Goal: Task Accomplishment & Management: Manage account settings

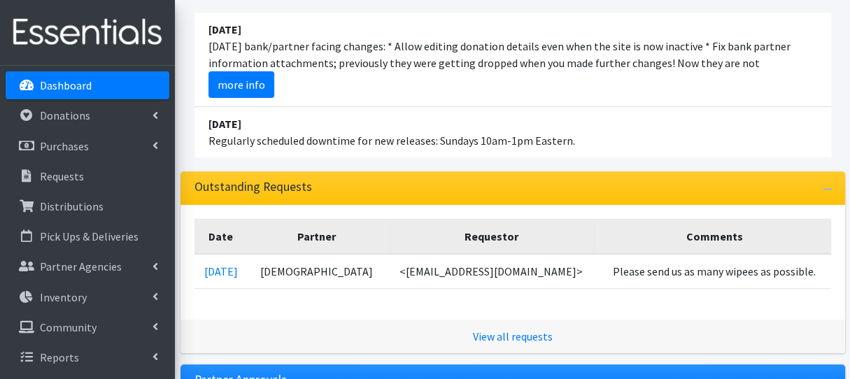
scroll to position [210, 0]
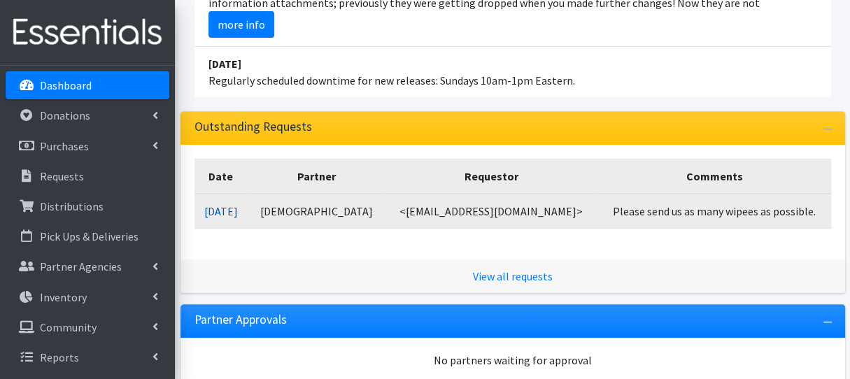
click at [238, 204] on link "[DATE]" at bounding box center [221, 211] width 34 height 14
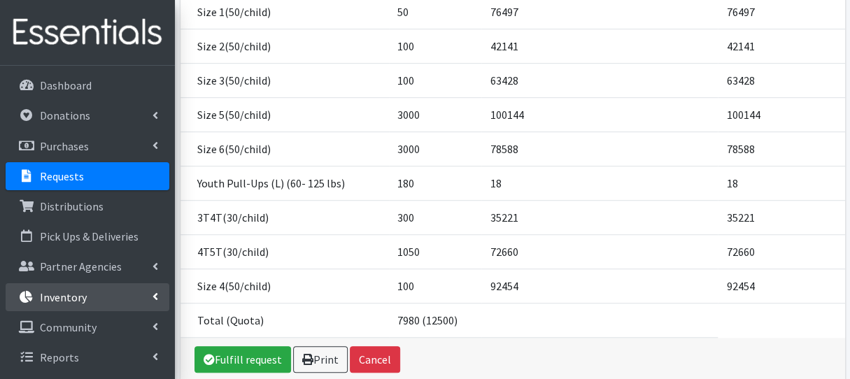
scroll to position [350, 0]
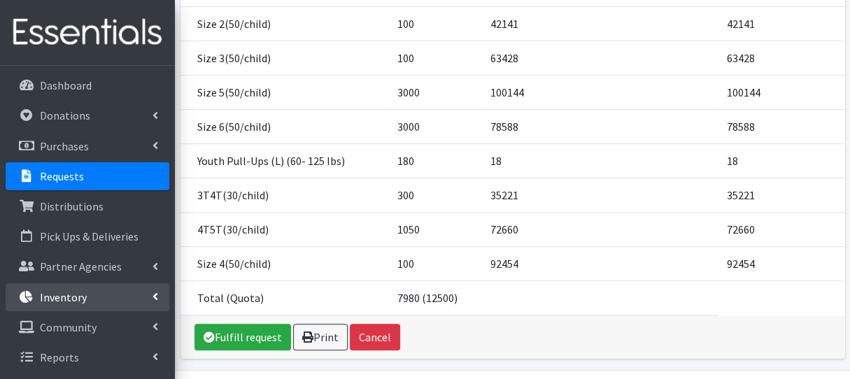
click at [122, 290] on link "Inventory" at bounding box center [88, 297] width 164 height 28
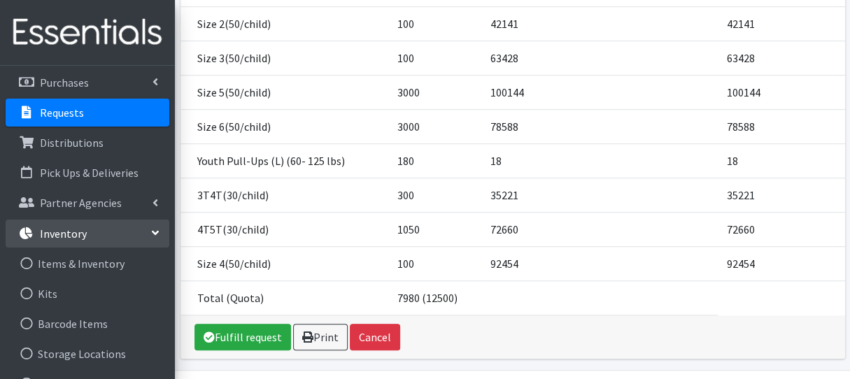
scroll to position [140, 0]
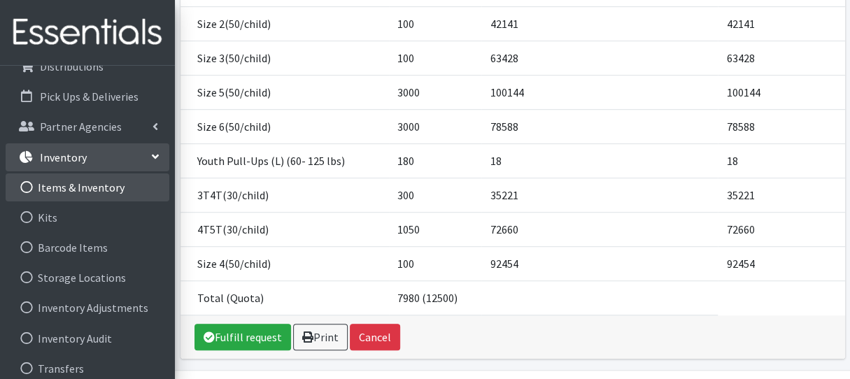
click at [129, 193] on link "Items & Inventory" at bounding box center [88, 187] width 164 height 28
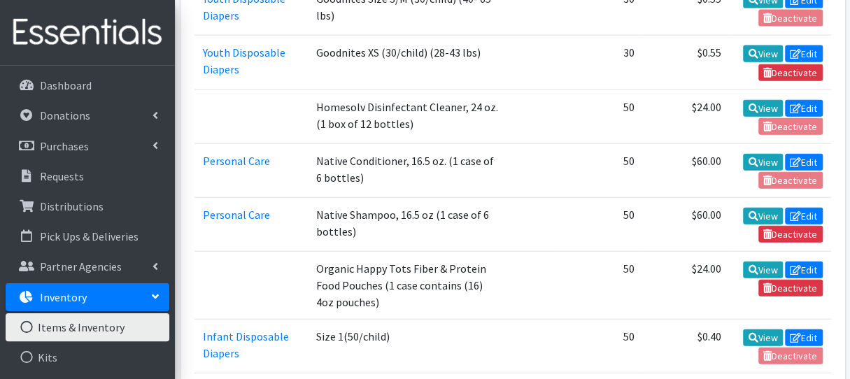
scroll to position [1329, 0]
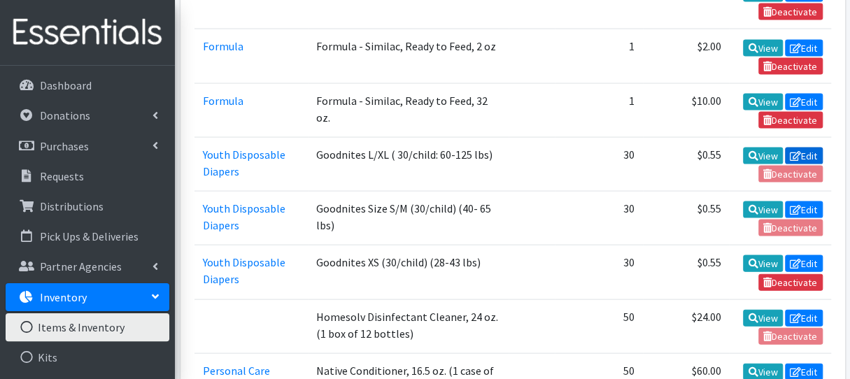
click at [802, 148] on link "Edit" at bounding box center [804, 156] width 38 height 17
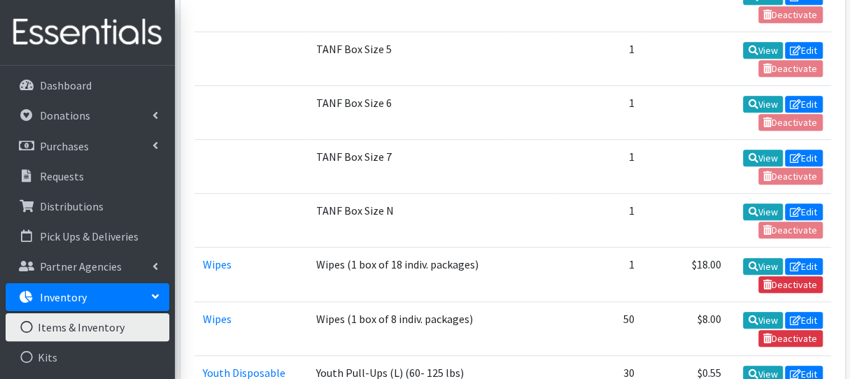
scroll to position [3023, 0]
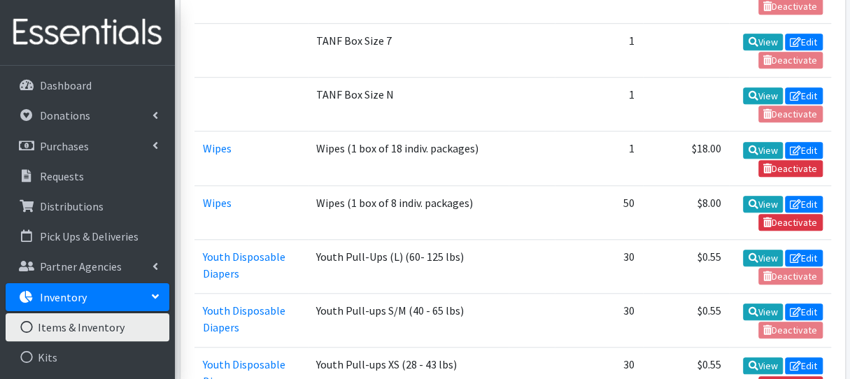
click at [760, 239] on td "View Edit Deactivate" at bounding box center [779, 266] width 101 height 54
click at [762, 250] on link "View" at bounding box center [763, 258] width 40 height 17
click at [804, 304] on link "Edit" at bounding box center [804, 312] width 38 height 17
click at [802, 250] on link "Edit" at bounding box center [804, 258] width 38 height 17
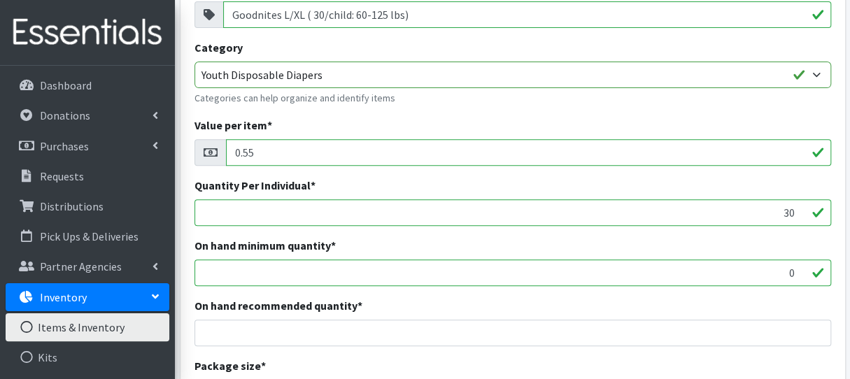
scroll to position [420, 0]
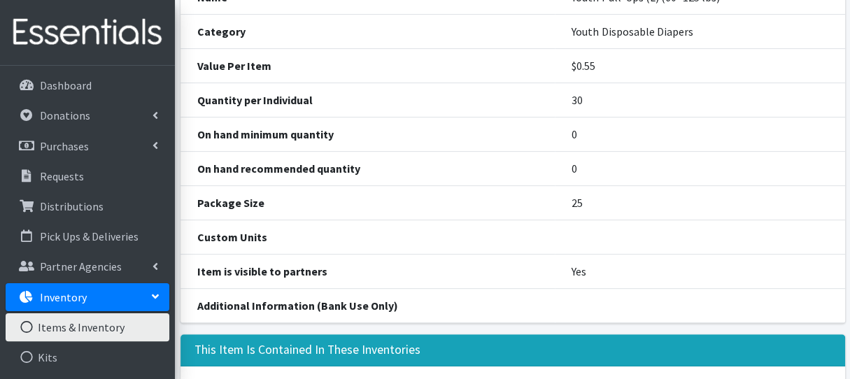
scroll to position [326, 0]
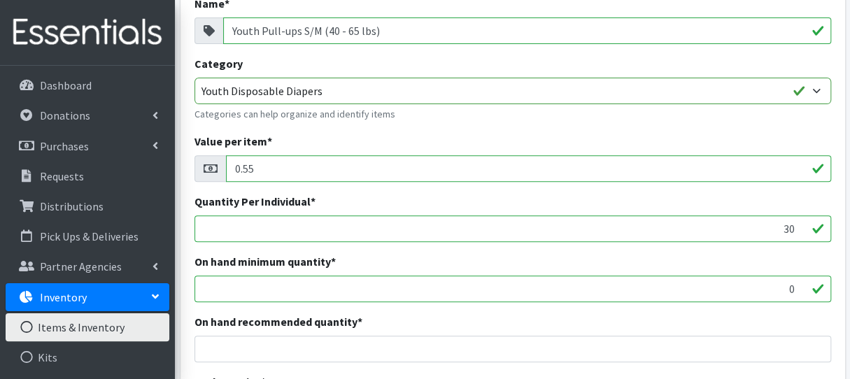
scroll to position [420, 0]
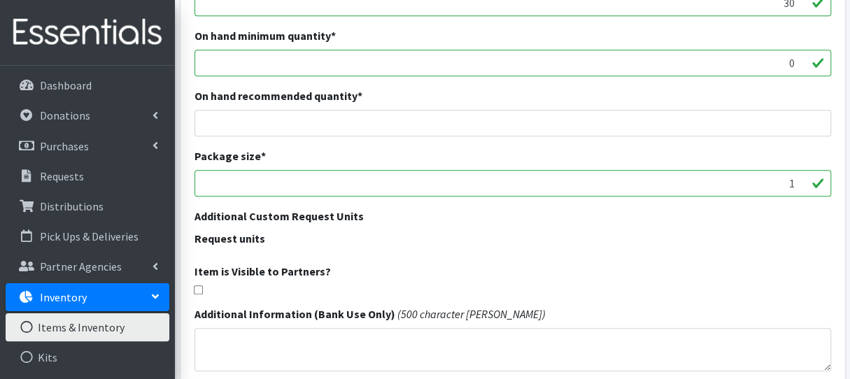
click at [204, 289] on div at bounding box center [512, 289] width 636 height 9
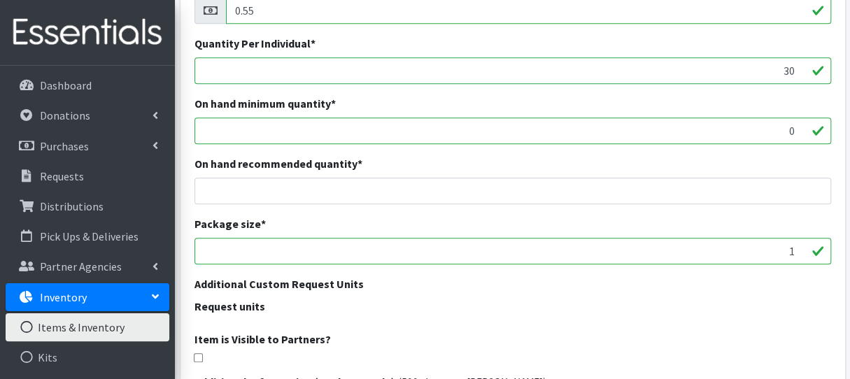
scroll to position [140, 0]
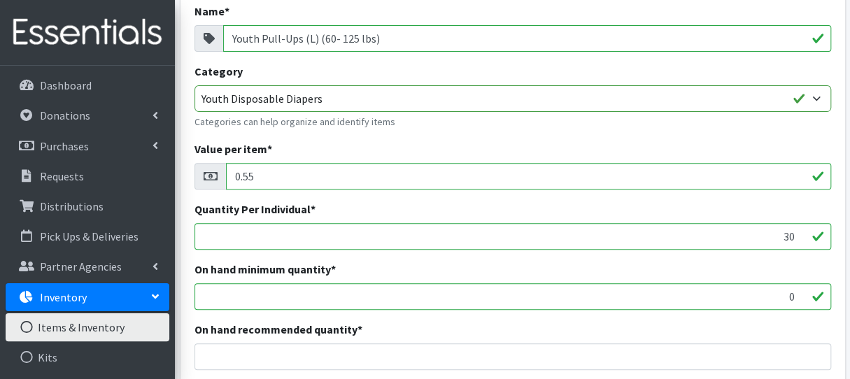
scroll to position [420, 0]
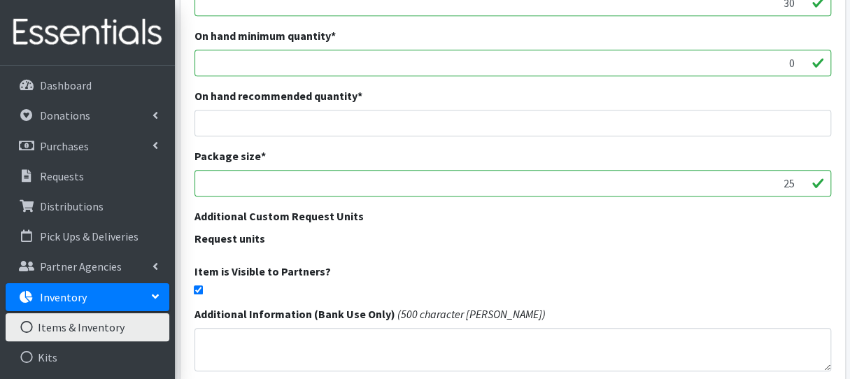
click at [197, 290] on input "checkbox" at bounding box center [198, 289] width 9 height 9
checkbox input "false"
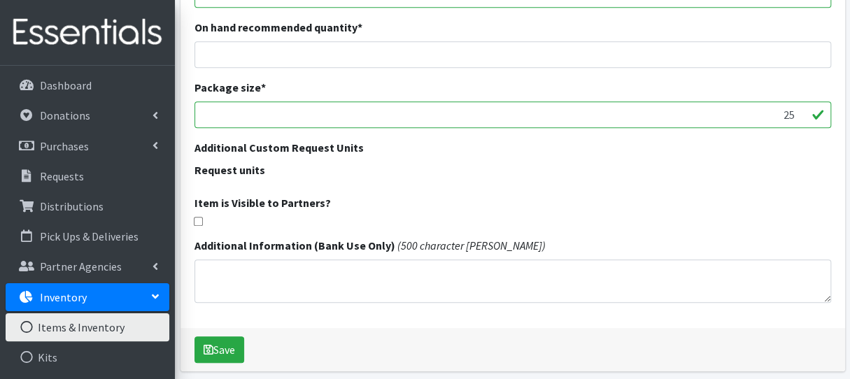
scroll to position [543, 0]
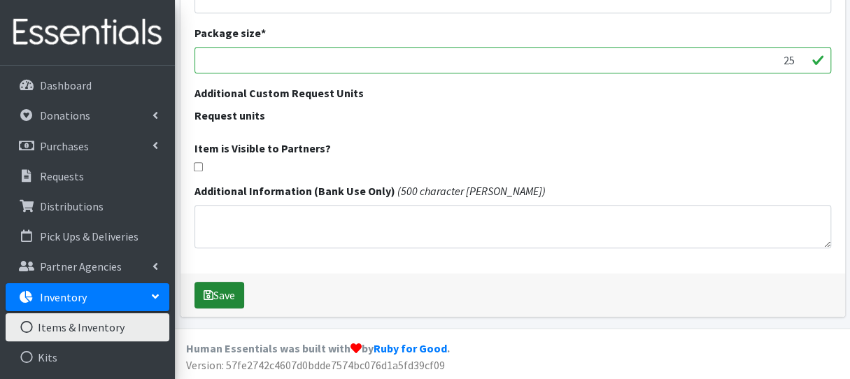
click at [232, 294] on button "Save" at bounding box center [219, 295] width 50 height 27
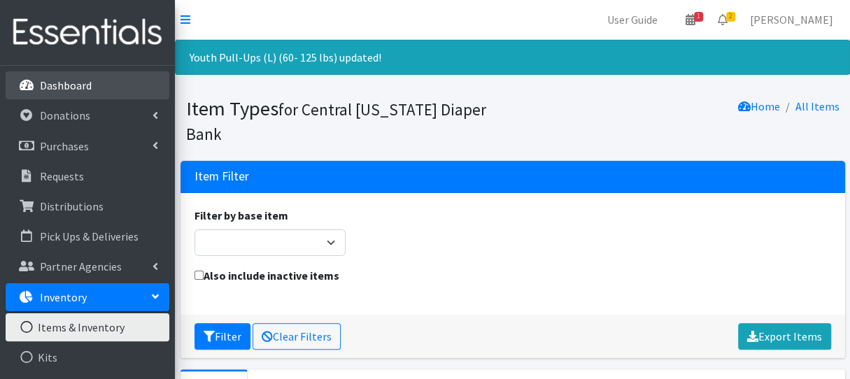
click at [83, 85] on p "Dashboard" at bounding box center [66, 85] width 52 height 14
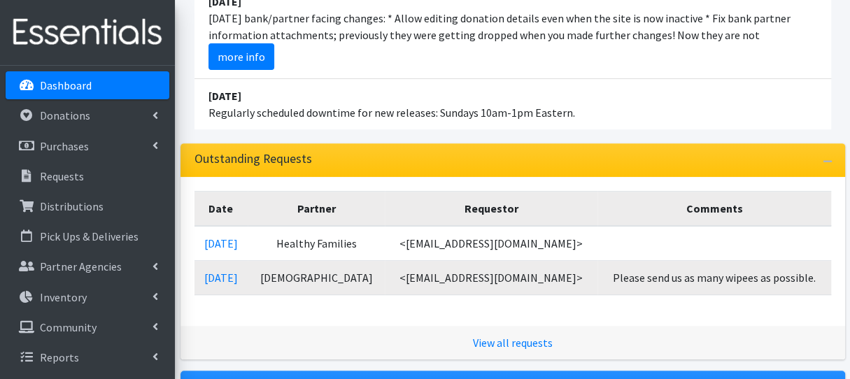
scroll to position [350, 0]
